Goal: Obtain resource: Download file/media

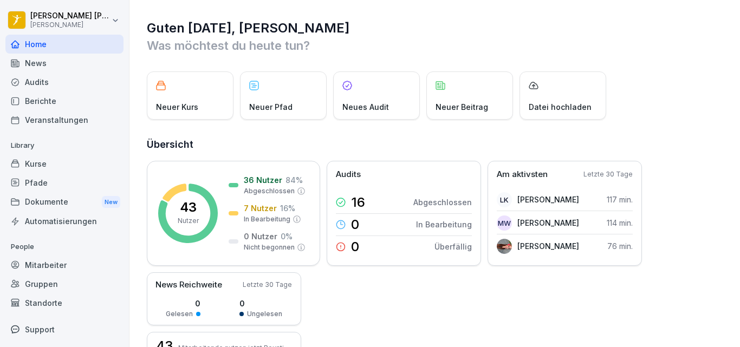
click at [48, 95] on div "Berichte" at bounding box center [64, 101] width 118 height 19
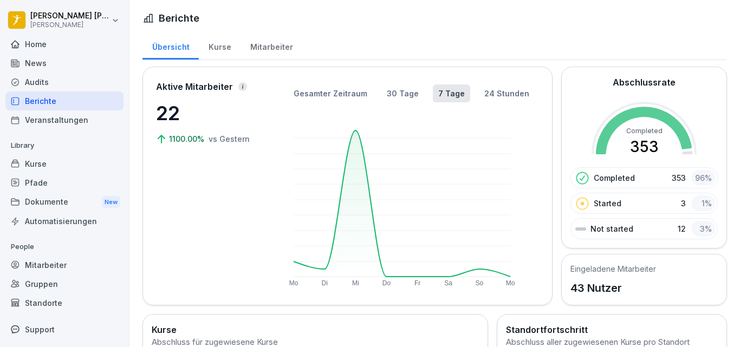
click at [60, 62] on div "News" at bounding box center [64, 63] width 118 height 19
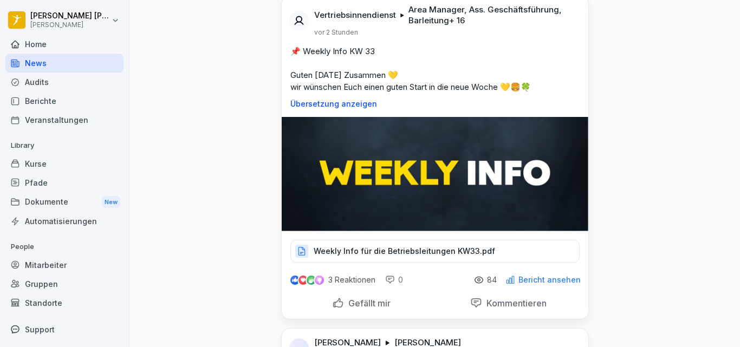
scroll to position [372, 0]
click at [373, 179] on img at bounding box center [435, 174] width 307 height 114
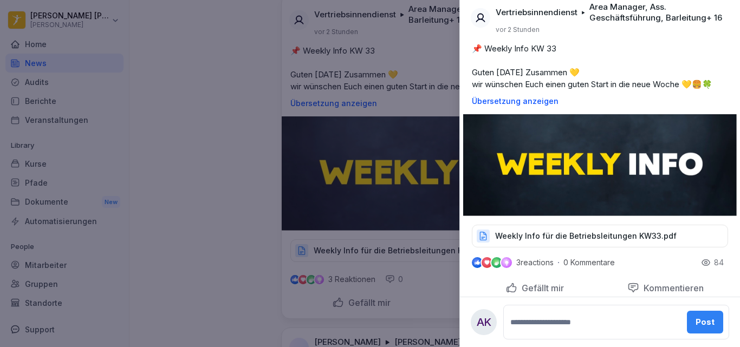
scroll to position [75, 0]
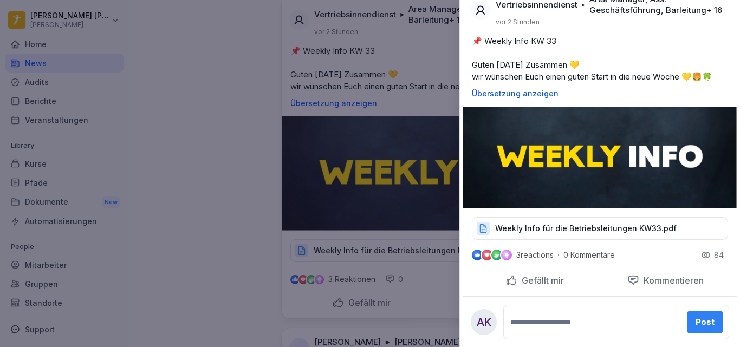
click at [643, 234] on p "Weekly Info für die Betriebsleitungen KW33.pdf" at bounding box center [586, 228] width 182 height 11
